Goal: Find specific page/section: Find specific page/section

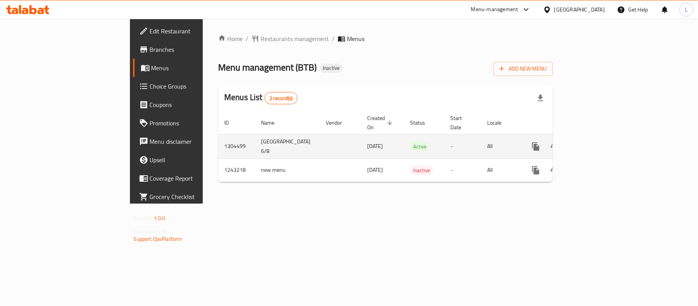
click at [596, 142] on icon "enhanced table" at bounding box center [590, 146] width 9 height 9
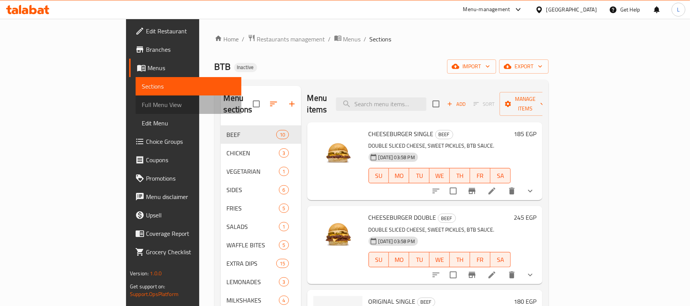
click at [142, 104] on span "Full Menu View" at bounding box center [189, 104] width 94 height 9
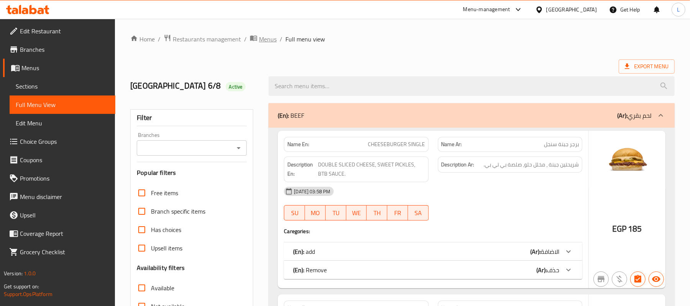
click at [267, 42] on span "Menus" at bounding box center [268, 38] width 18 height 9
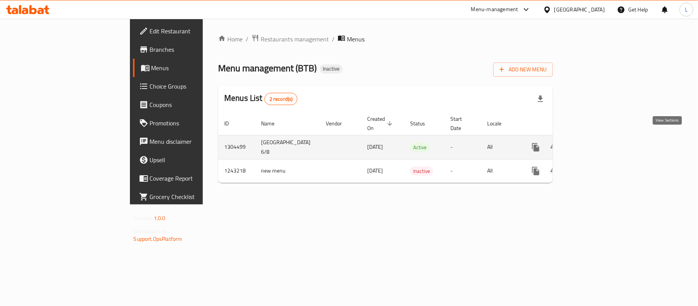
click at [596, 143] on icon "enhanced table" at bounding box center [590, 147] width 9 height 9
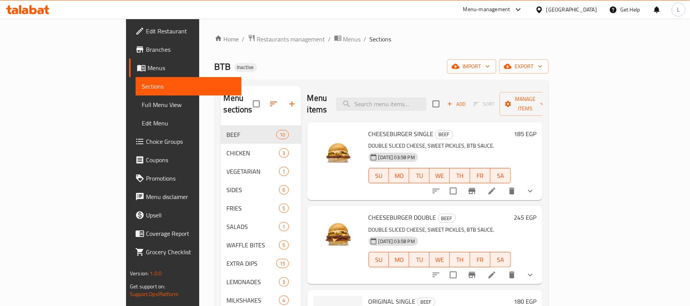
click at [142, 102] on span "Full Menu View" at bounding box center [189, 104] width 94 height 9
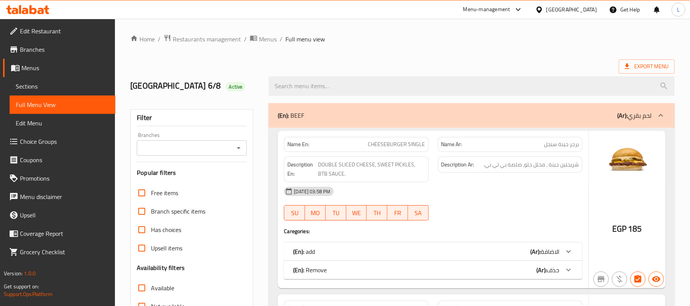
click at [54, 49] on span "Branches" at bounding box center [64, 49] width 89 height 9
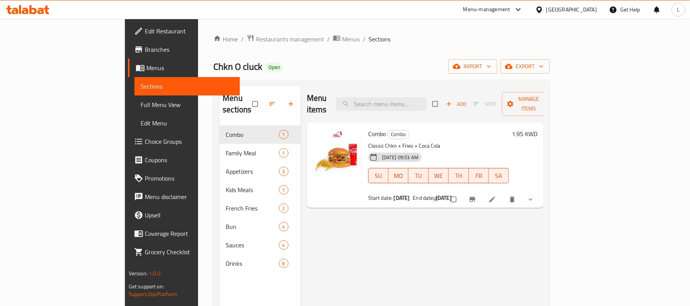
click at [145, 33] on span "Edit Restaurant" at bounding box center [189, 30] width 89 height 9
